Goal: Task Accomplishment & Management: Manage account settings

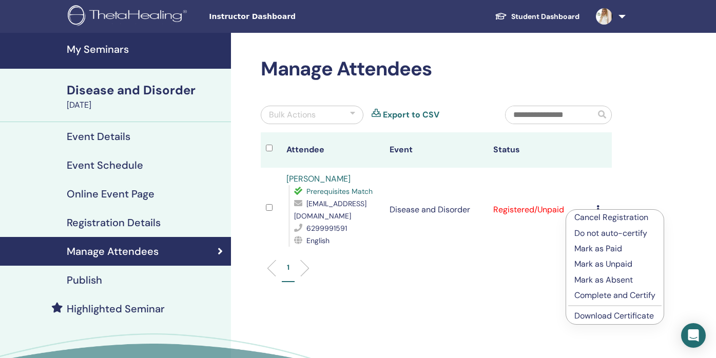
click at [220, 18] on span "Instructor Dashboard" at bounding box center [286, 16] width 154 height 11
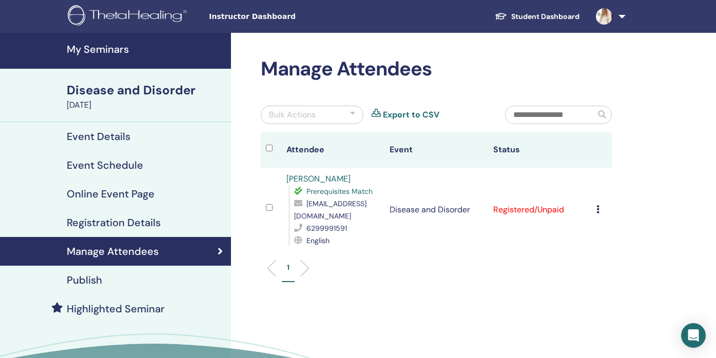
click at [120, 17] on img at bounding box center [129, 16] width 123 height 23
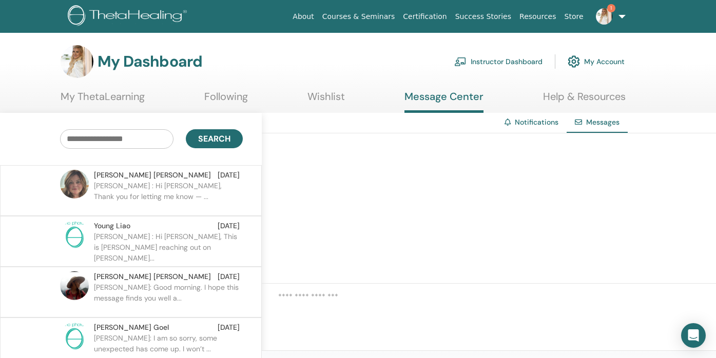
click at [182, 197] on p "Dr. Allison : Hi Meredith, Thank you for letting me know — ..." at bounding box center [168, 196] width 149 height 31
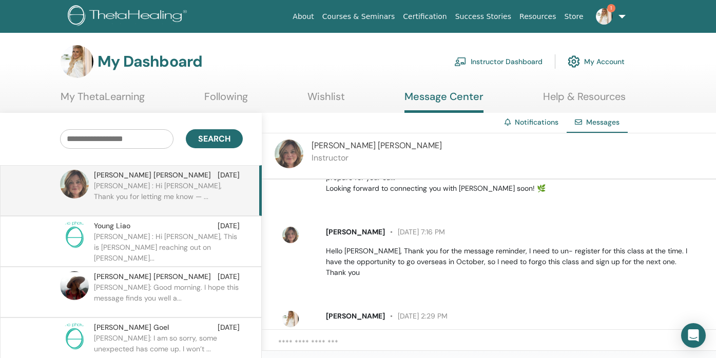
scroll to position [100, 0]
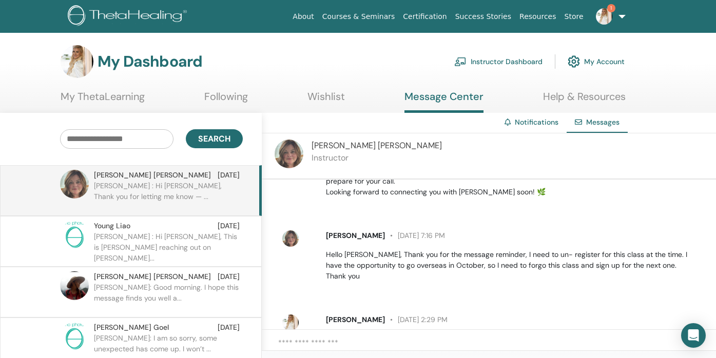
click at [482, 65] on link "Instructor Dashboard" at bounding box center [499, 61] width 88 height 23
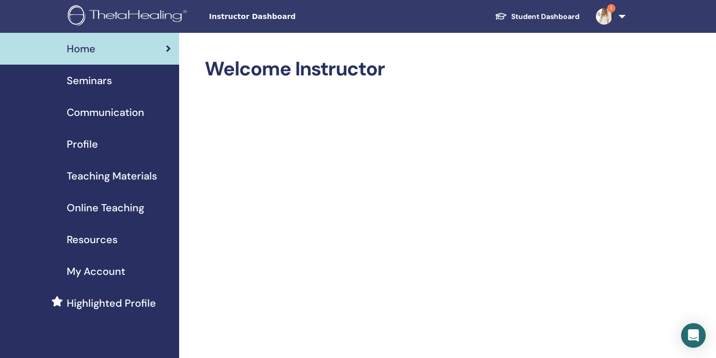
click at [93, 79] on span "Seminars" at bounding box center [89, 80] width 45 height 15
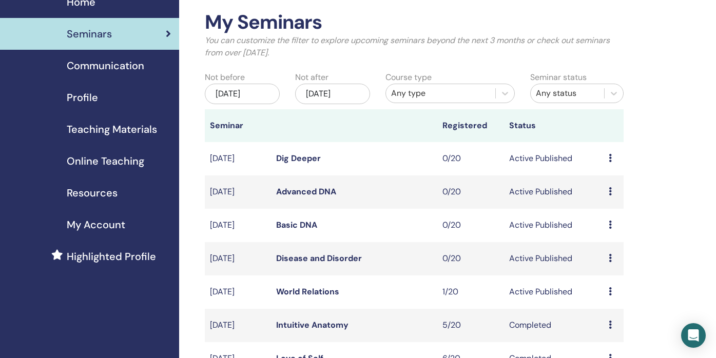
scroll to position [40, 0]
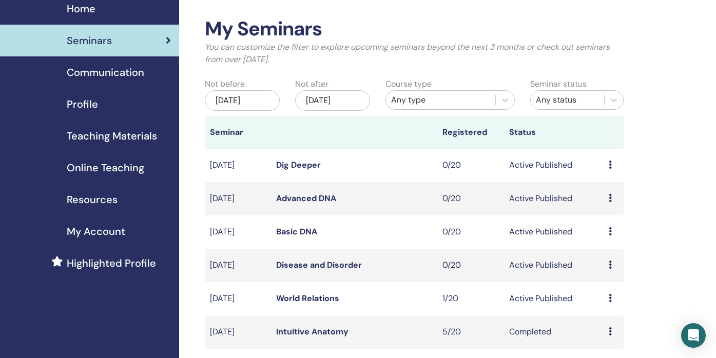
click at [330, 100] on div "Nov/28, 2025" at bounding box center [332, 100] width 75 height 21
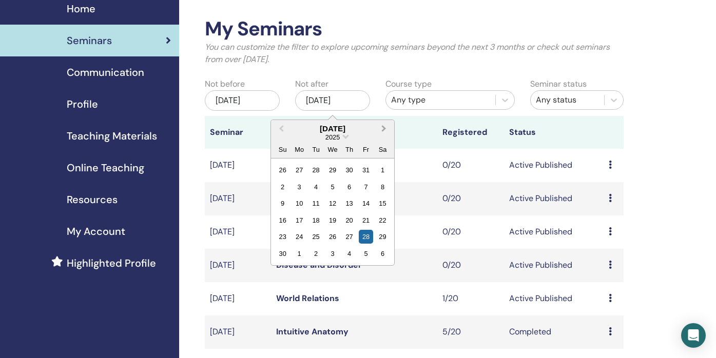
click at [384, 129] on span "Next Month" at bounding box center [384, 128] width 0 height 11
click at [351, 221] on div "25" at bounding box center [350, 221] width 14 height 14
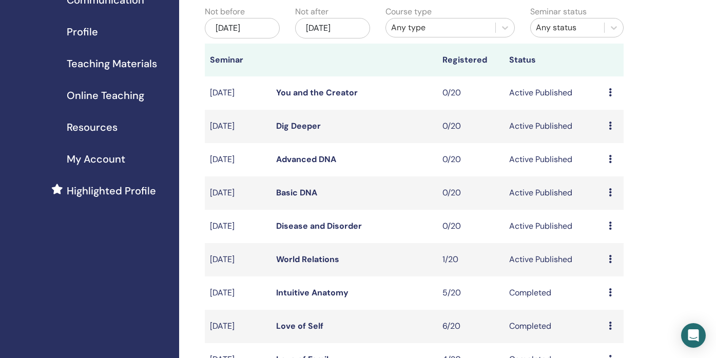
scroll to position [108, 0]
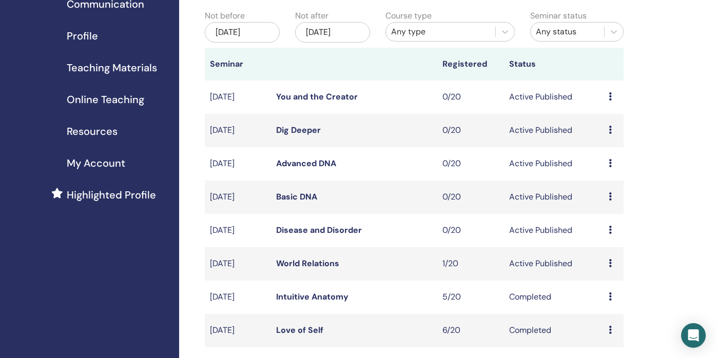
click at [608, 265] on td "Preview Edit Attendees Cancel" at bounding box center [614, 264] width 20 height 33
click at [610, 265] on icon at bounding box center [610, 263] width 3 height 8
click at [612, 305] on link "Attendees" at bounding box center [609, 304] width 39 height 11
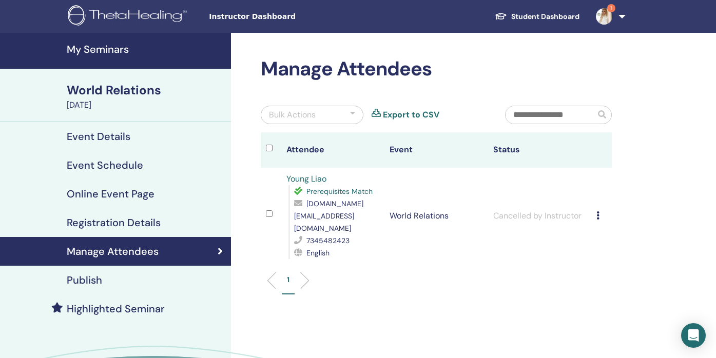
click at [598, 212] on icon at bounding box center [598, 216] width 3 height 8
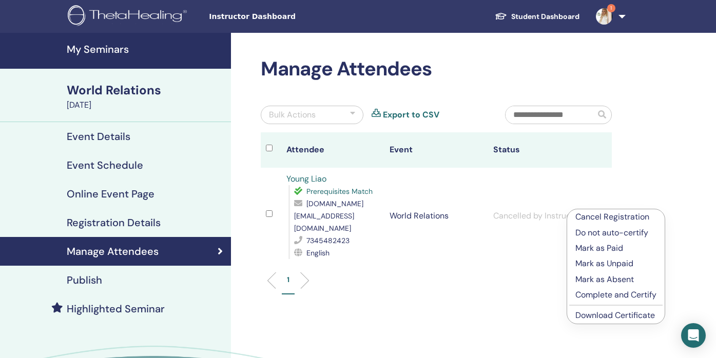
click at [598, 217] on p "Cancel Registration" at bounding box center [616, 217] width 81 height 12
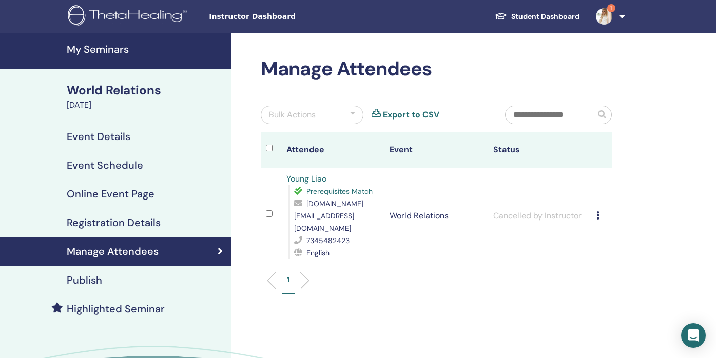
click at [295, 120] on div "Bulk Actions" at bounding box center [292, 115] width 47 height 12
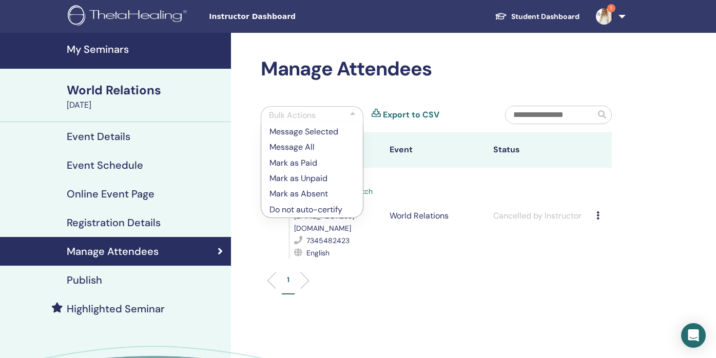
click at [373, 276] on ul "1" at bounding box center [437, 285] width 334 height 20
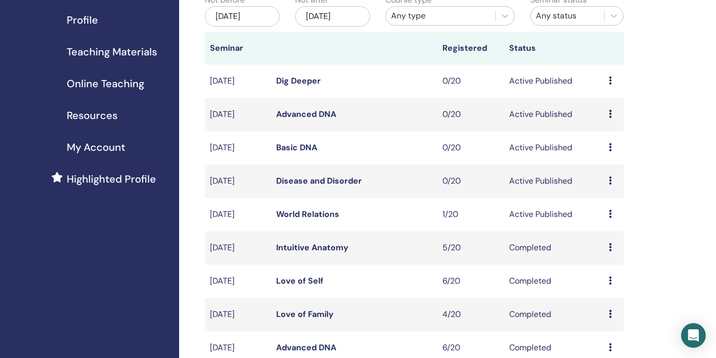
scroll to position [124, 0]
click at [299, 213] on link "World Relations" at bounding box center [307, 215] width 63 height 11
